Goal: Task Accomplishment & Management: Complete application form

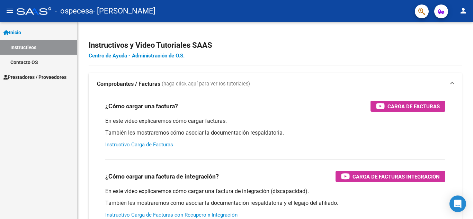
click at [50, 75] on span "Prestadores / Proveedores" at bounding box center [34, 77] width 63 height 8
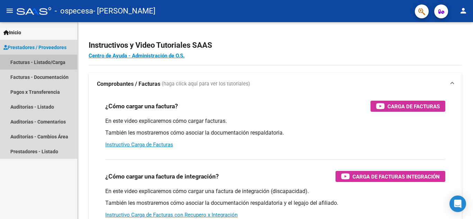
click at [48, 62] on link "Facturas - Listado/Carga" at bounding box center [38, 62] width 77 height 15
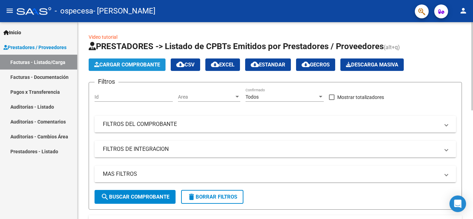
click at [118, 65] on span "Cargar Comprobante" at bounding box center [127, 65] width 66 height 6
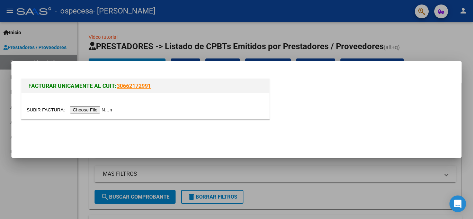
click at [102, 108] on input "file" at bounding box center [71, 109] width 88 height 7
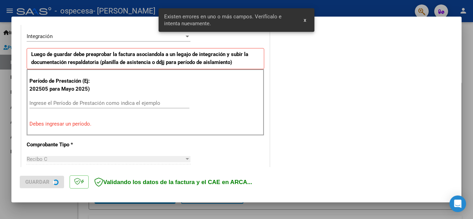
scroll to position [170, 0]
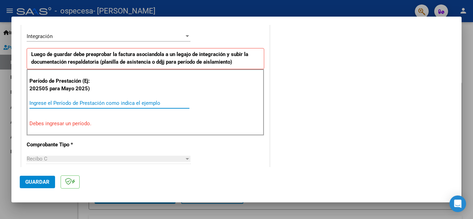
click at [62, 103] on input "Ingrese el Período de Prestación como indica el ejemplo" at bounding box center [109, 103] width 160 height 6
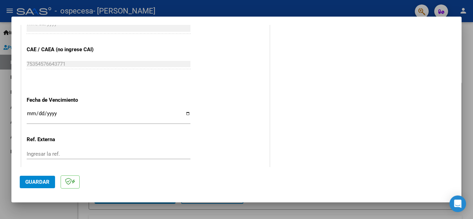
scroll to position [427, 0]
type input "202508"
click at [33, 110] on div "Ingresar la fecha" at bounding box center [109, 116] width 164 height 15
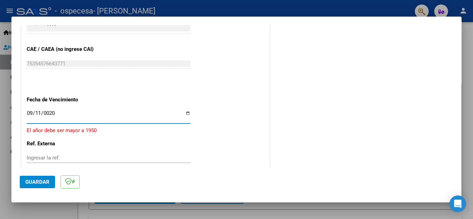
type input "0202-09-11"
type input "[DATE]"
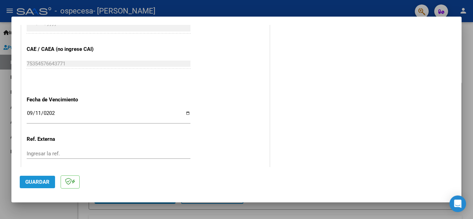
click at [41, 183] on span "Guardar" at bounding box center [37, 182] width 24 height 6
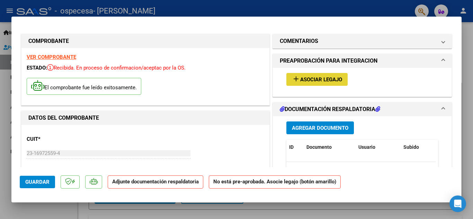
click at [311, 79] on span "Asociar Legajo" at bounding box center [321, 80] width 42 height 6
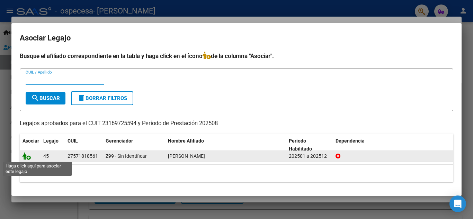
click at [26, 157] on icon at bounding box center [27, 156] width 8 height 8
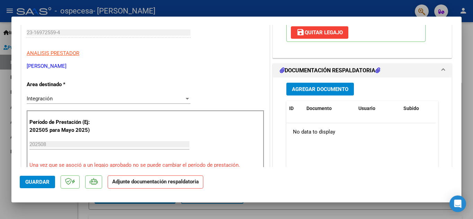
scroll to position [122, 0]
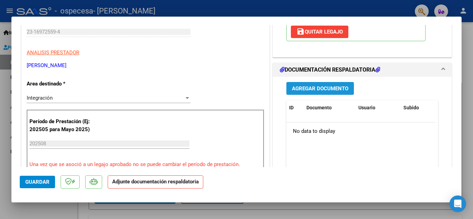
click at [331, 85] on button "Agregar Documento" at bounding box center [320, 88] width 68 height 13
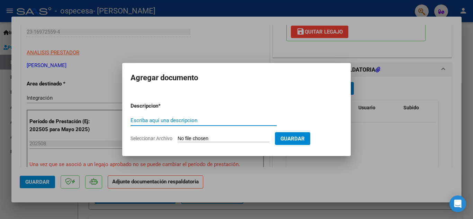
click at [193, 121] on input "Escriba aquí una descripcion" at bounding box center [204, 120] width 146 height 6
type input "asistencia fono agosto"
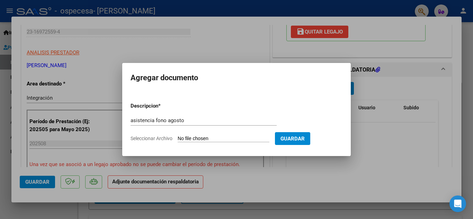
click at [158, 136] on span "Seleccionar Archivo" at bounding box center [152, 139] width 42 height 6
click at [178, 136] on input "Seleccionar Archivo" at bounding box center [224, 139] width 92 height 7
type input "C:\fakepath\Asistencia [PERSON_NAME][DATE].pdf"
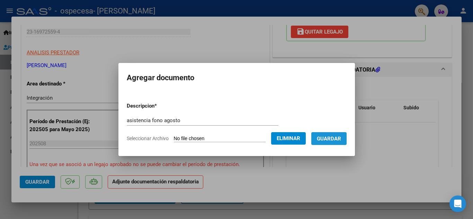
click at [338, 141] on span "Guardar" at bounding box center [329, 139] width 24 height 6
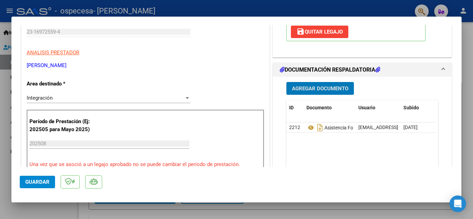
click at [36, 183] on span "Guardar" at bounding box center [37, 182] width 24 height 6
